Goal: Task Accomplishment & Management: Complete application form

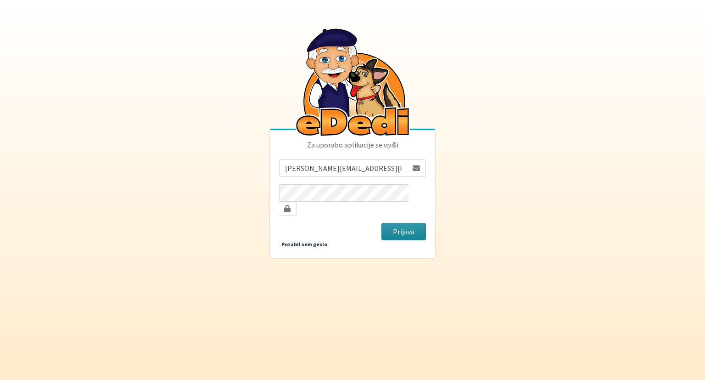
click at [405, 231] on button "Prijava" at bounding box center [404, 231] width 45 height 17
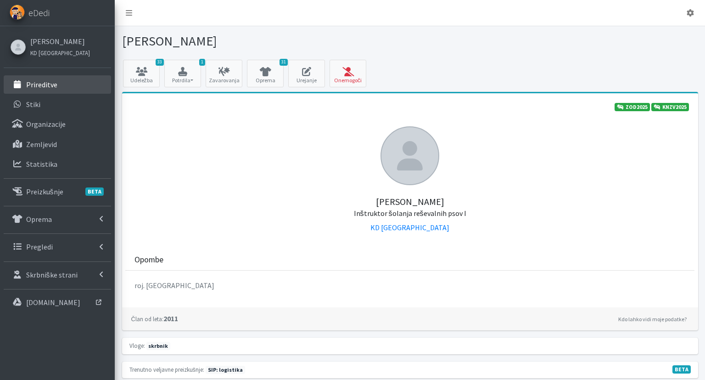
click at [38, 83] on p "Prireditve" at bounding box center [41, 84] width 31 height 9
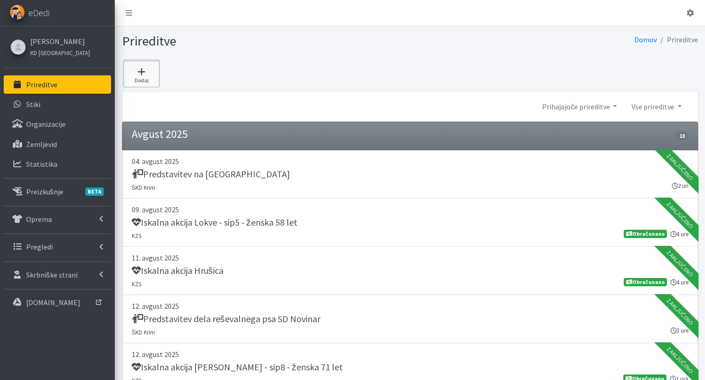
drag, startPoint x: 148, startPoint y: 72, endPoint x: 159, endPoint y: 83, distance: 15.3
click at [148, 72] on icon at bounding box center [141, 71] width 31 height 9
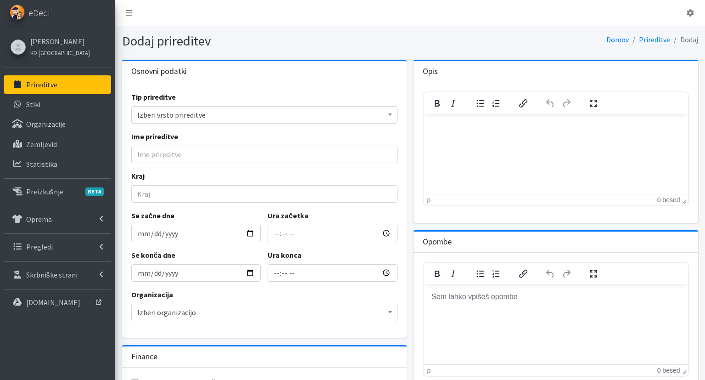
click at [169, 112] on span "Izberi vrsto prireditve" at bounding box center [264, 114] width 254 height 13
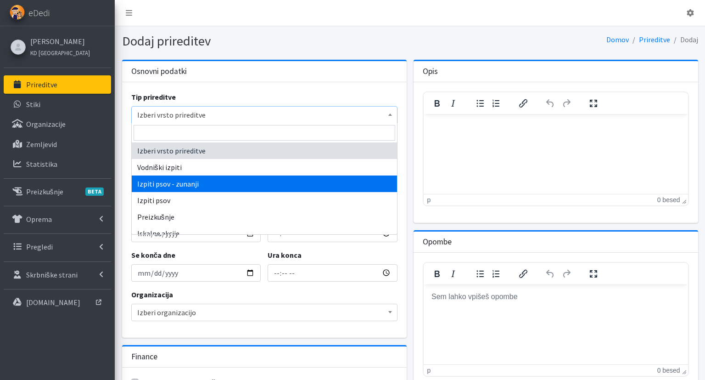
select select "1012"
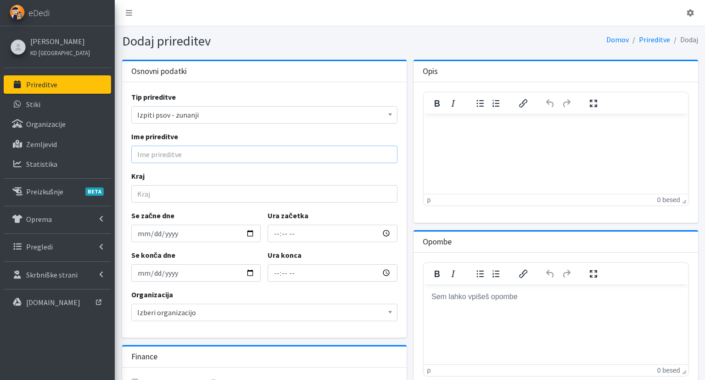
click at [220, 148] on input "Ime prireditve" at bounding box center [264, 154] width 266 height 17
drag, startPoint x: 216, startPoint y: 153, endPoint x: 196, endPoint y: 152, distance: 19.8
click at [196, 152] on input "Izpiti RH-FL, RH-T, RH-MT, RH-F" at bounding box center [264, 154] width 266 height 17
type input "Izpiti RH-FL, RH-T, RH-F"
click at [186, 187] on input "Kraj" at bounding box center [264, 193] width 266 height 17
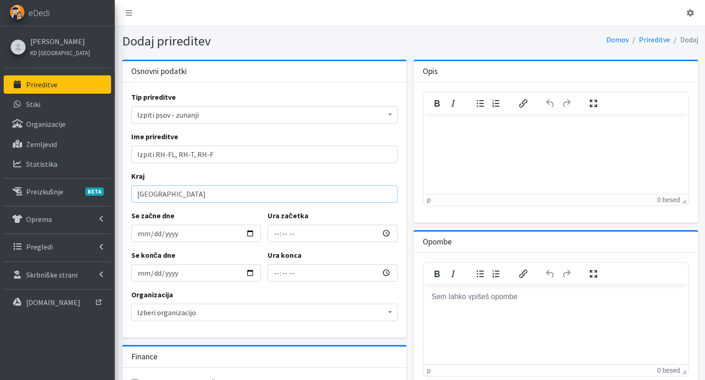
type input "[GEOGRAPHIC_DATA]"
click at [139, 229] on input "Se začne dne" at bounding box center [196, 233] width 130 height 17
type input "2025-09-20"
click at [278, 234] on input "Ura začetka" at bounding box center [333, 233] width 130 height 17
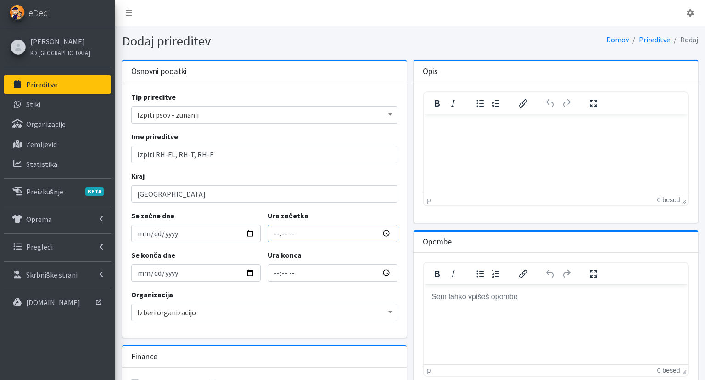
type input "08:00"
click at [275, 267] on input "10:00" at bounding box center [333, 272] width 130 height 17
type input "16:00"
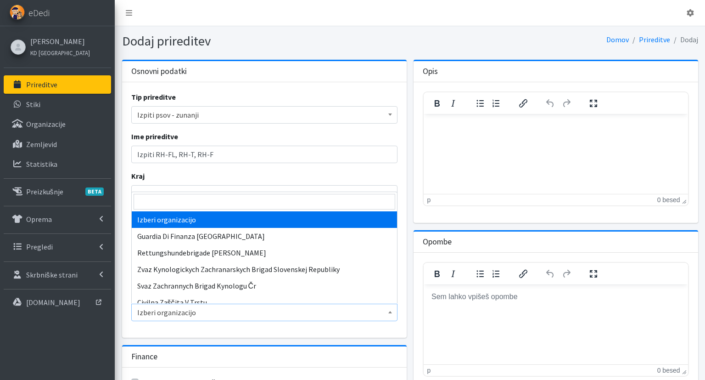
click at [306, 314] on span "Izberi organizacijo" at bounding box center [264, 312] width 254 height 13
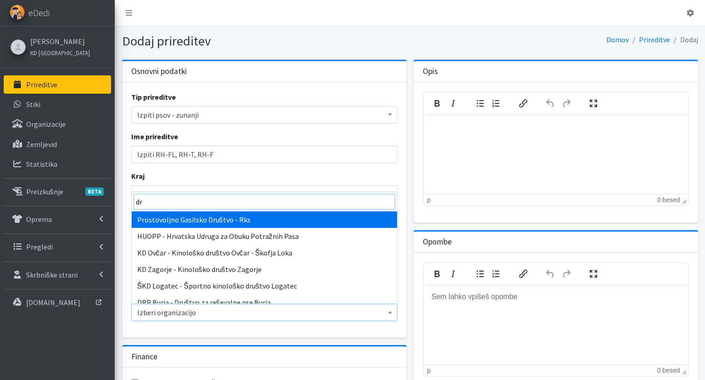
type input "d"
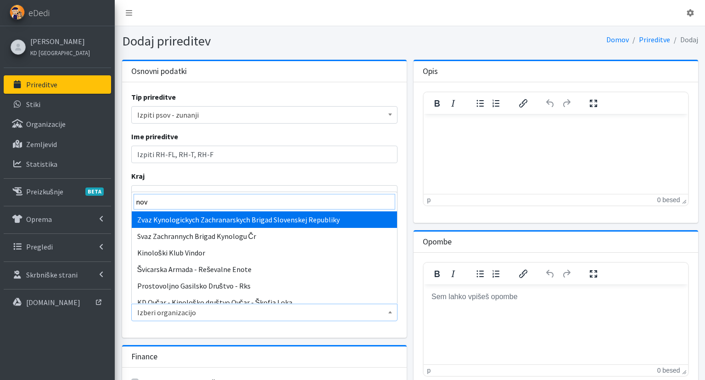
type input "nova"
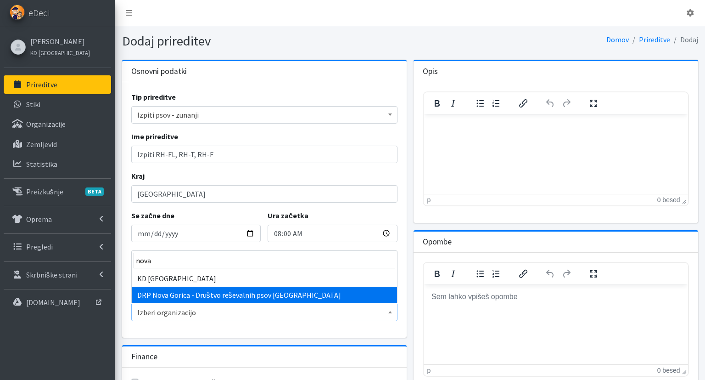
select select "1050"
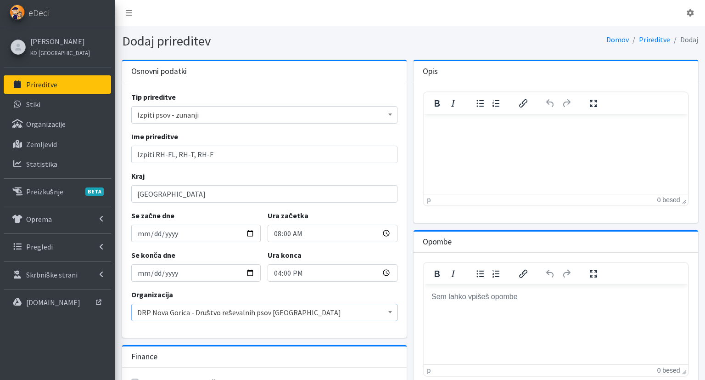
scroll to position [79, 0]
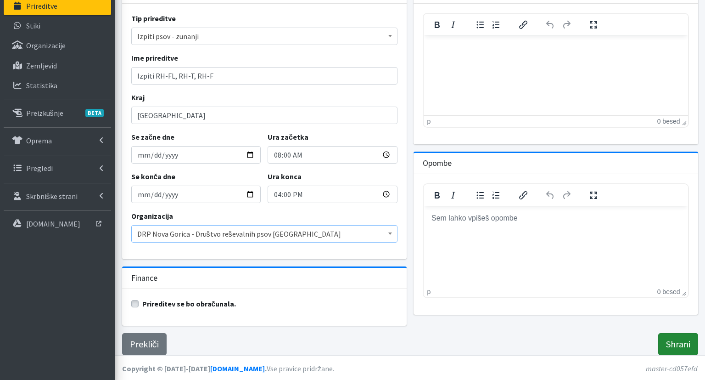
click at [676, 347] on input "Shrani" at bounding box center [679, 344] width 40 height 22
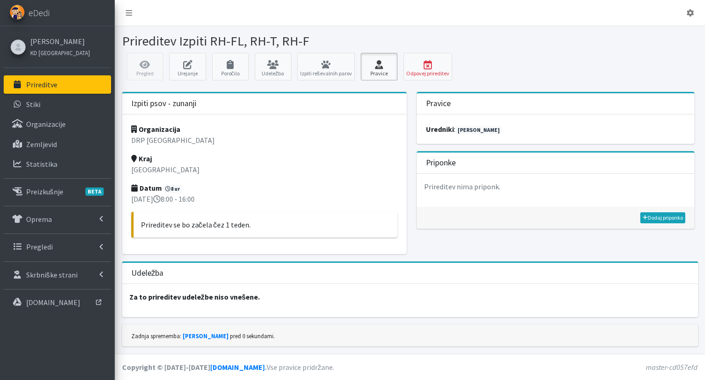
click at [376, 58] on link "Pravice" at bounding box center [379, 67] width 37 height 28
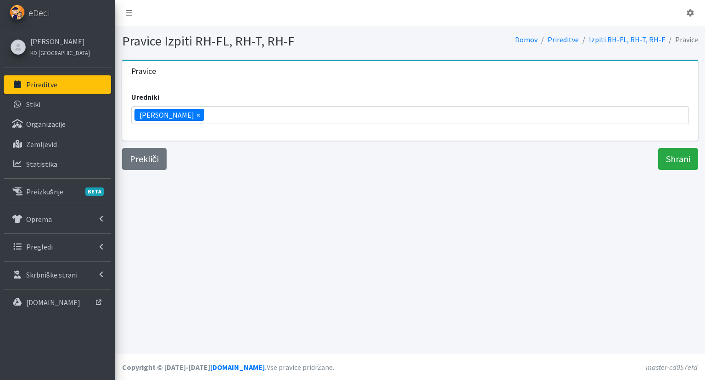
scroll to position [2003, 0]
click at [197, 114] on span "×" at bounding box center [199, 114] width 4 height 11
select select
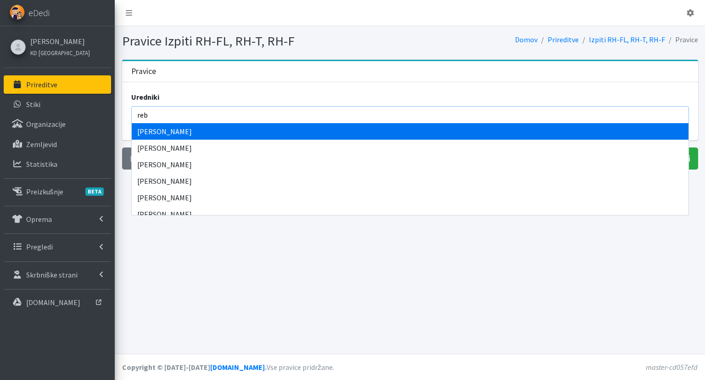
type input "rebe"
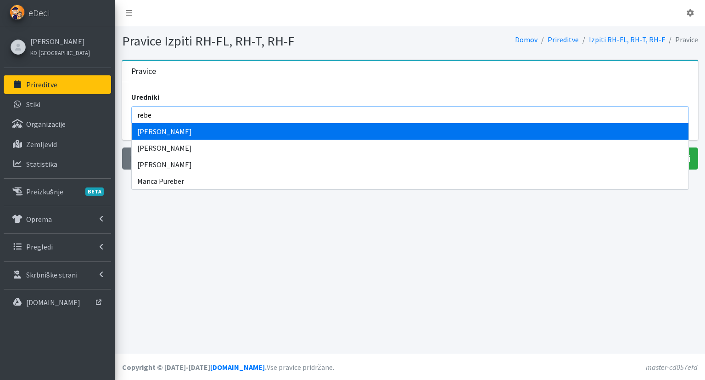
select select "1089"
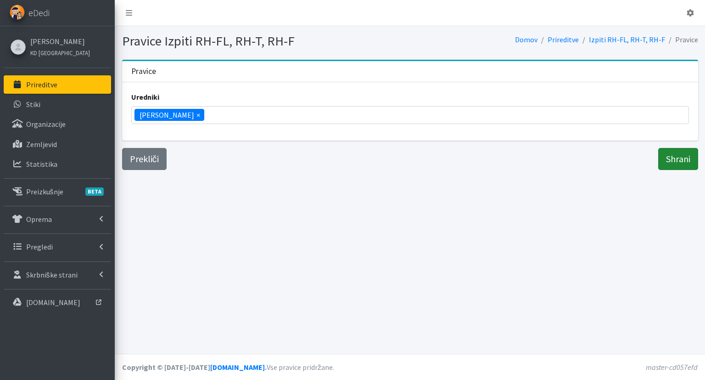
click at [667, 164] on input "Shrani" at bounding box center [679, 159] width 40 height 22
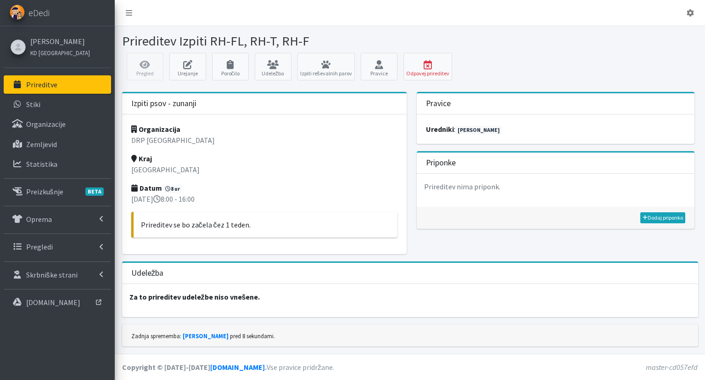
click at [611, 38] on div at bounding box center [556, 41] width 292 height 16
